Goal: Task Accomplishment & Management: Use online tool/utility

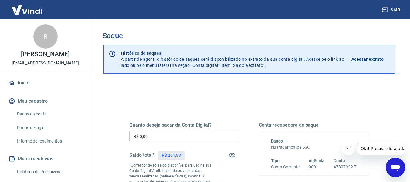
click at [181, 138] on input "R$ 0,00" at bounding box center [184, 136] width 110 height 11
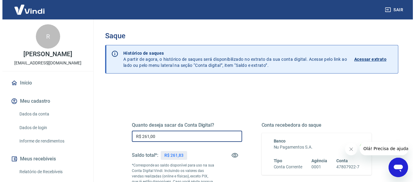
scroll to position [61, 0]
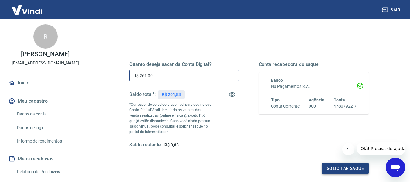
type input "R$ 261,00"
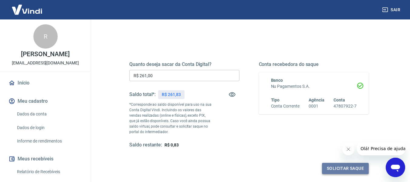
click at [347, 168] on button "Solicitar saque" at bounding box center [345, 168] width 47 height 11
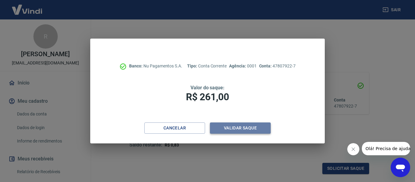
click at [251, 127] on button "Validar saque" at bounding box center [240, 127] width 61 height 11
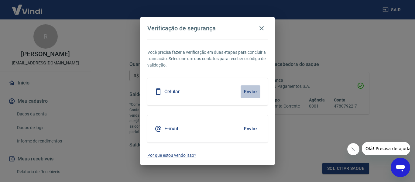
click at [247, 92] on button "Enviar" at bounding box center [250, 91] width 20 height 13
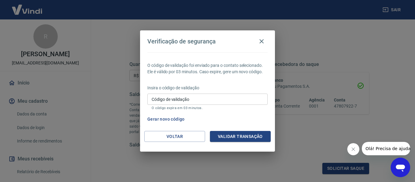
click at [200, 100] on input "Código de validação" at bounding box center [207, 99] width 120 height 11
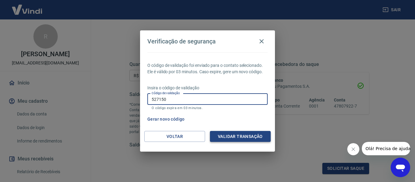
type input "527150"
click at [222, 133] on button "Validar transação" at bounding box center [240, 136] width 61 height 11
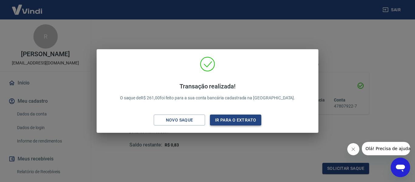
click at [224, 117] on button "Ir para o extrato" at bounding box center [235, 119] width 51 height 11
